Goal: Transaction & Acquisition: Download file/media

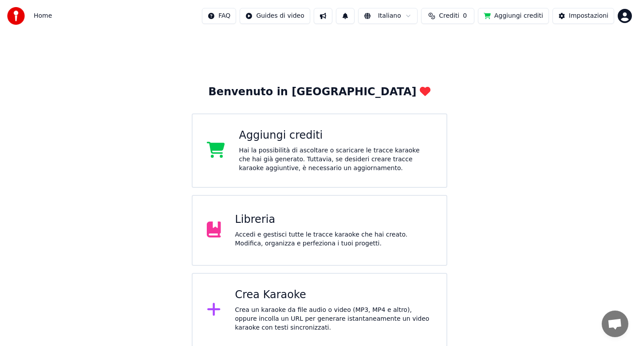
click at [288, 217] on div "Libreria" at bounding box center [333, 220] width 197 height 14
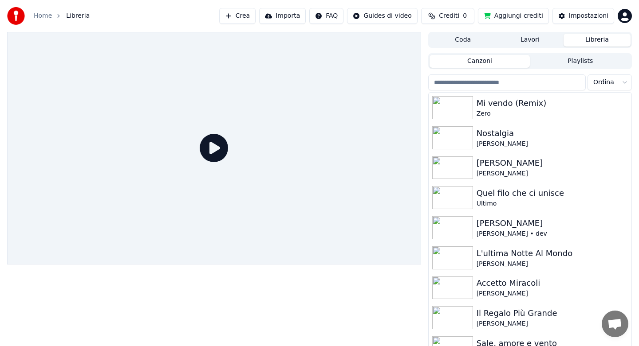
click at [622, 81] on html "Home Libreria Crea Importa FAQ Guides di video Crediti 0 Aggiungi crediti Impos…" at bounding box center [319, 173] width 639 height 346
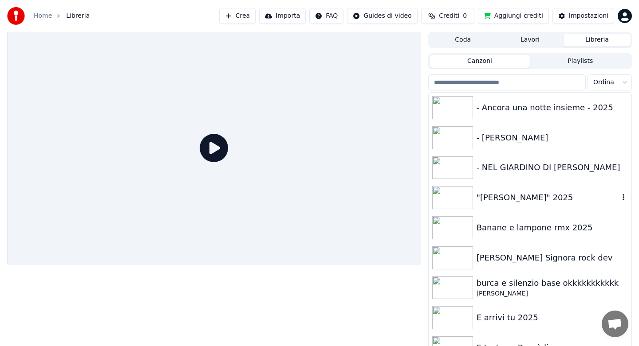
click at [502, 199] on html "Home Libreria Crea Importa FAQ Guides di video Crediti 0 Aggiungi crediti Impos…" at bounding box center [319, 173] width 639 height 346
click at [502, 199] on div ""[PERSON_NAME]" 2025" at bounding box center [547, 198] width 142 height 12
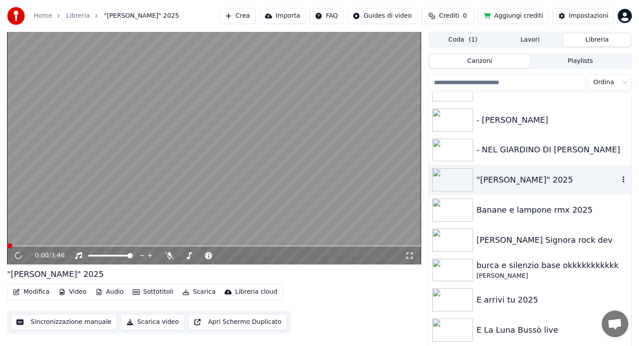
scroll to position [6, 0]
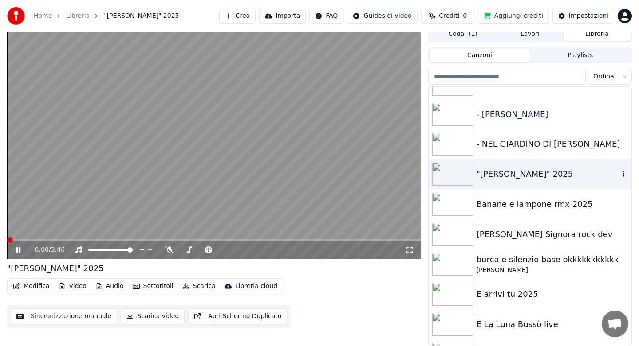
click at [491, 186] on div ""[PERSON_NAME]" 2025" at bounding box center [529, 174] width 203 height 30
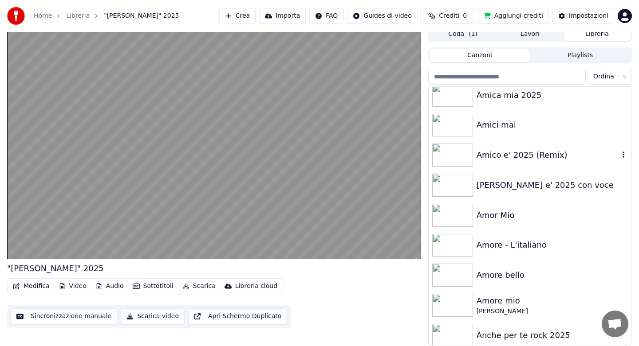
scroll to position [2785, 0]
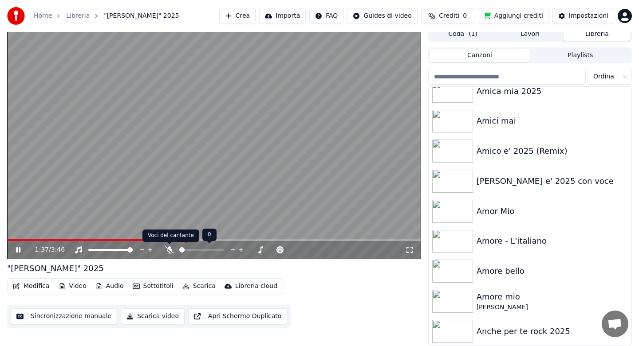
click at [169, 252] on icon at bounding box center [169, 250] width 9 height 7
click at [196, 286] on button "Scarica" at bounding box center [199, 286] width 40 height 12
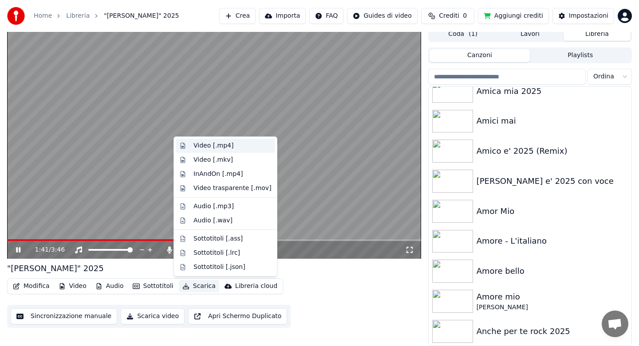
click at [213, 147] on div "Video [.mp4]" at bounding box center [213, 145] width 40 height 9
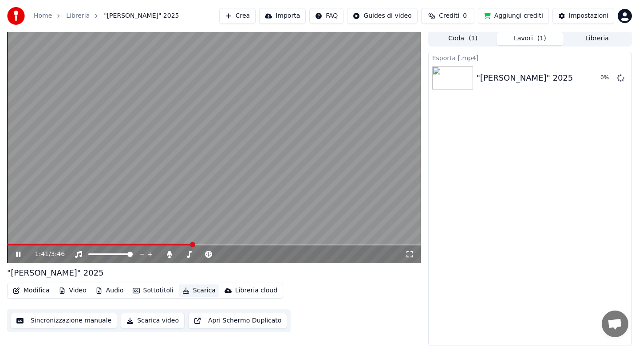
scroll to position [1, 0]
click at [210, 245] on span at bounding box center [119, 245] width 225 height 2
